Goal: Task Accomplishment & Management: Manage account settings

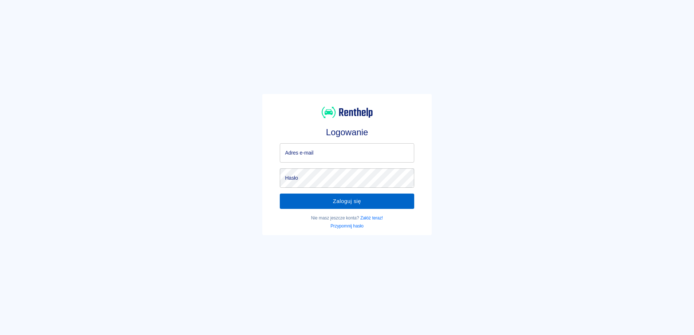
type input "vanrentalwynajem@gmail.com"
click at [333, 200] on button "Zaloguj się" at bounding box center [347, 200] width 134 height 15
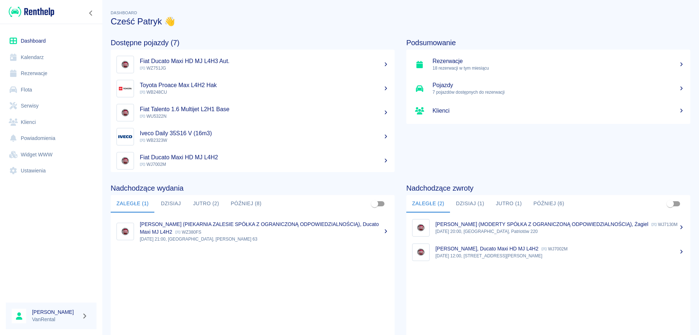
click at [43, 72] on link "Rezerwacje" at bounding box center [51, 73] width 91 height 16
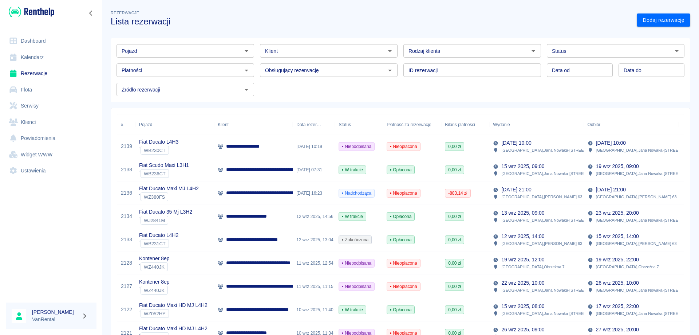
click at [262, 191] on p "**********" at bounding box center [313, 193] width 174 height 8
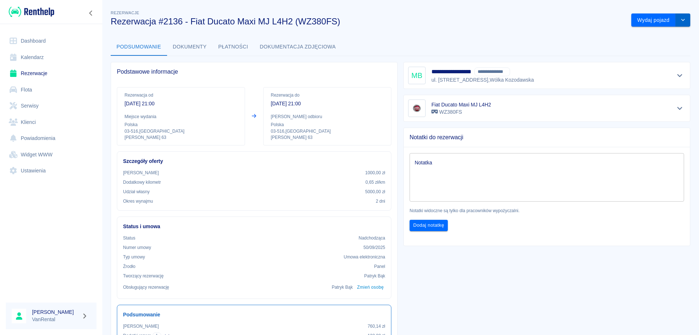
click at [680, 20] on icon "drop-down" at bounding box center [683, 19] width 6 height 5
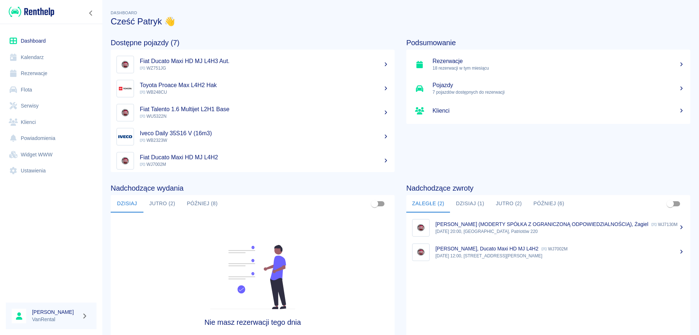
click at [38, 73] on link "Rezerwacje" at bounding box center [51, 73] width 91 height 16
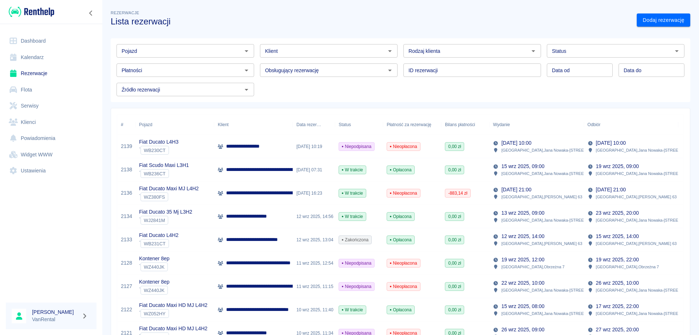
click at [265, 191] on p "**********" at bounding box center [313, 193] width 174 height 8
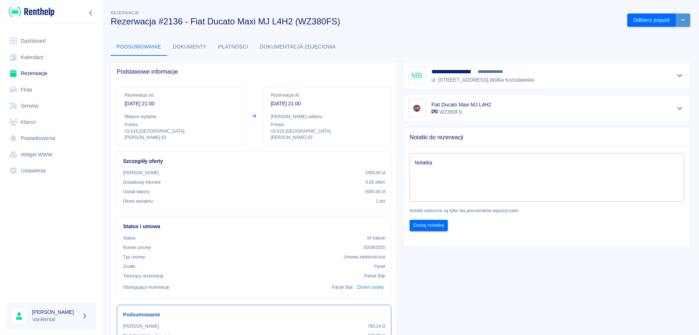
click at [681, 20] on icon "drop-down" at bounding box center [683, 20] width 4 height 2
click at [667, 35] on li "Przedłuż rezerwację" at bounding box center [654, 35] width 62 height 12
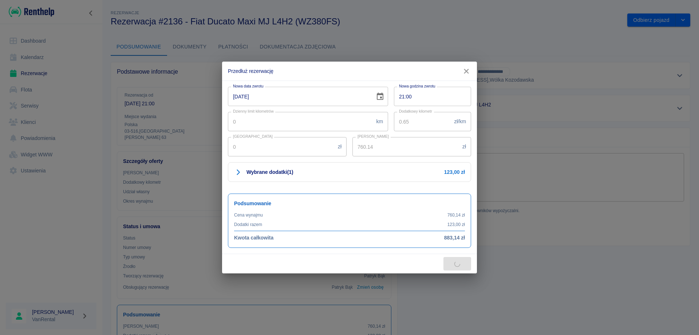
type input "735.54"
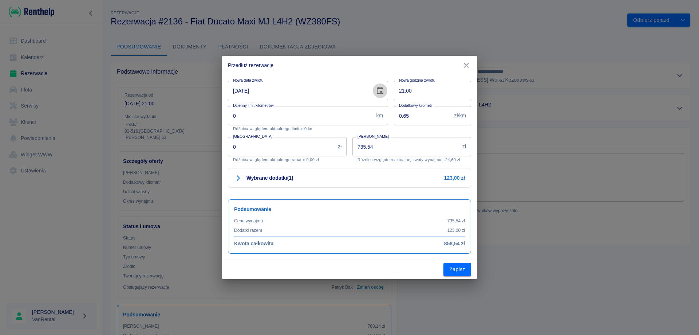
click at [381, 91] on icon "Choose date, selected date is 16 wrz 2025" at bounding box center [380, 90] width 7 height 7
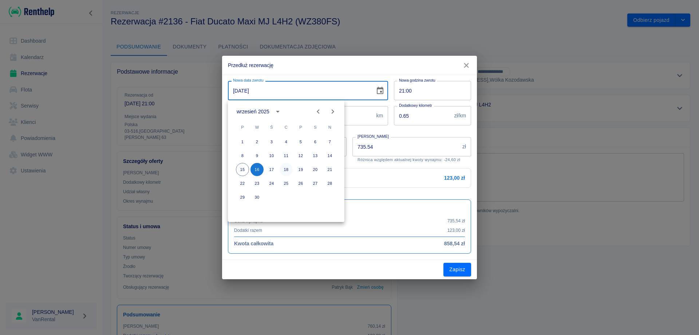
click at [285, 167] on button "18" at bounding box center [286, 169] width 13 height 13
type input "[DATE]"
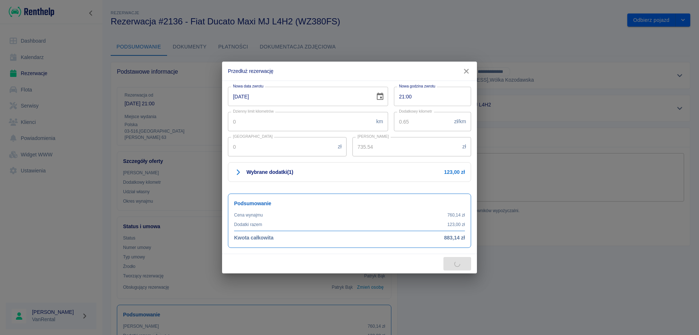
type input "1471.08"
